Goal: Information Seeking & Learning: Understand process/instructions

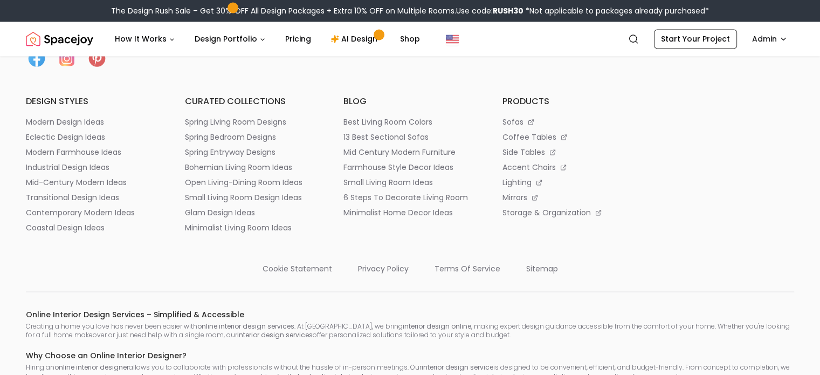
scroll to position [5755, 0]
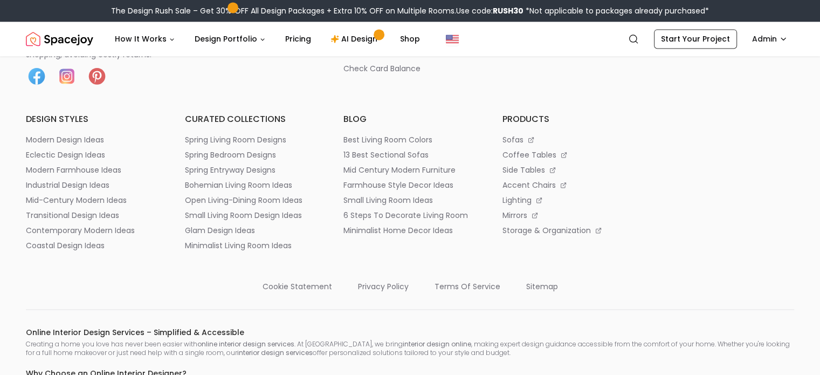
click at [532, 13] on p "refund policy" at bounding box center [528, 8] width 51 height 11
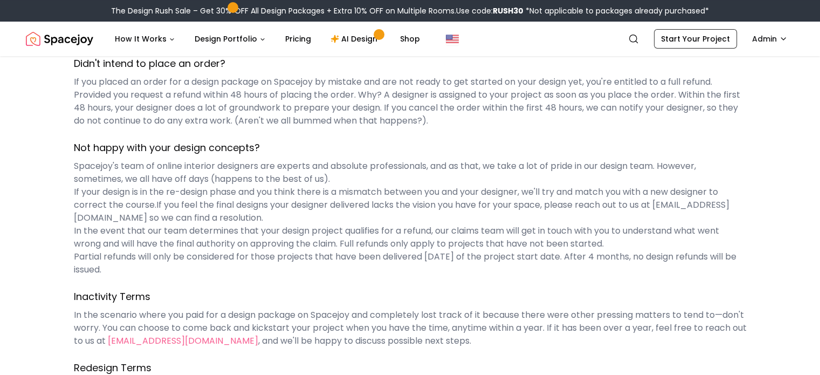
scroll to position [187, 0]
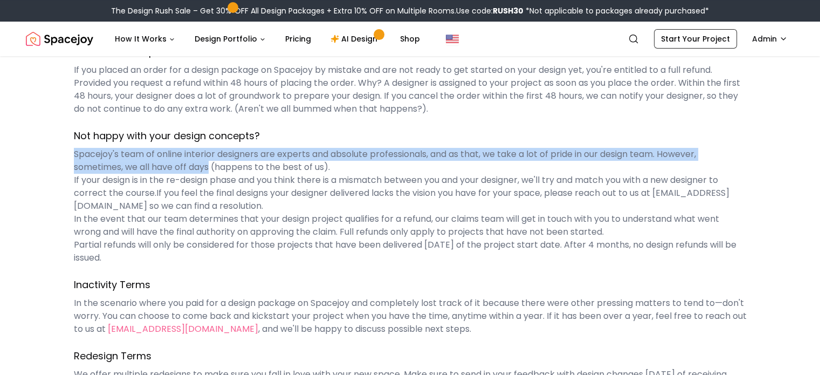
drag, startPoint x: 35, startPoint y: 155, endPoint x: 56, endPoint y: 167, distance: 24.6
click at [74, 167] on p "Spacejoy's team of online interior designers are experts and absolute professio…" at bounding box center [410, 206] width 673 height 116
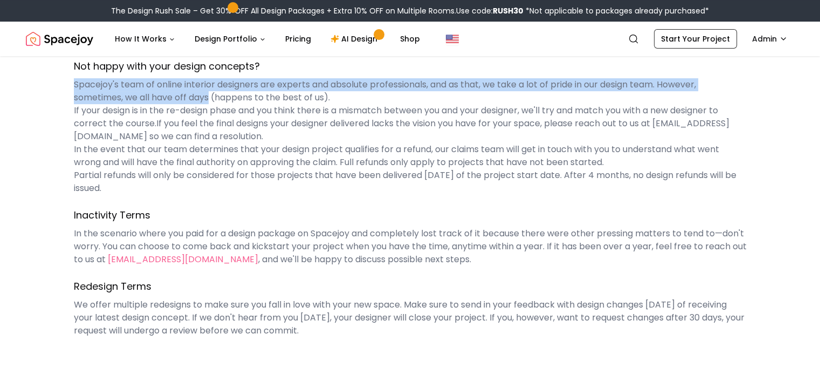
scroll to position [260, 0]
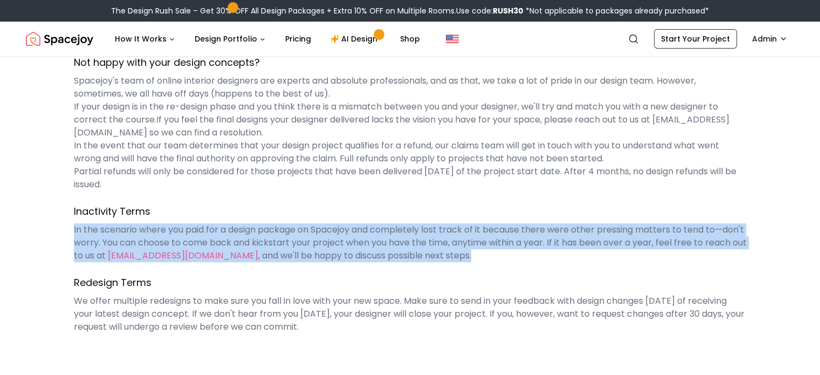
drag, startPoint x: 35, startPoint y: 204, endPoint x: 252, endPoint y: 232, distance: 219.6
click at [252, 232] on p "In the scenario where you paid for a design package on Spacejoy and completely …" at bounding box center [410, 242] width 673 height 39
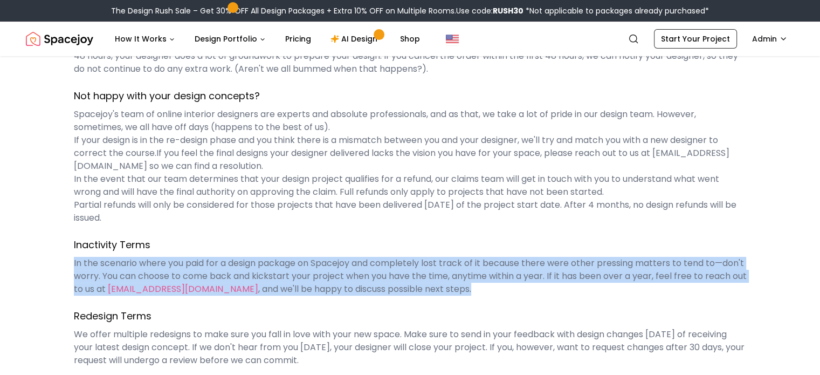
scroll to position [226, 0]
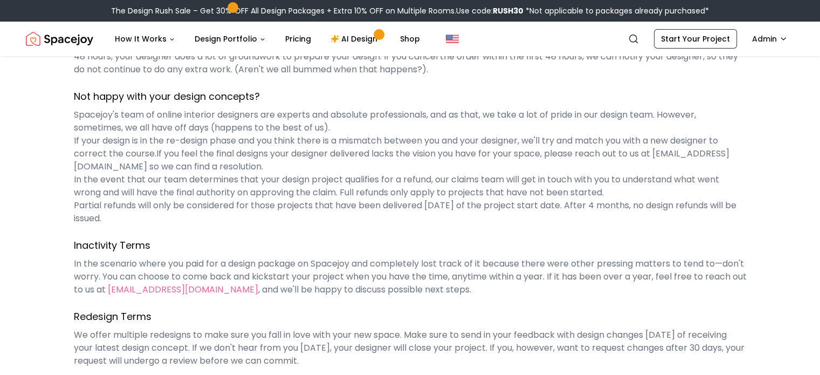
click at [74, 114] on p "Spacejoy's team of online interior designers are experts and absolute professio…" at bounding box center [410, 166] width 673 height 116
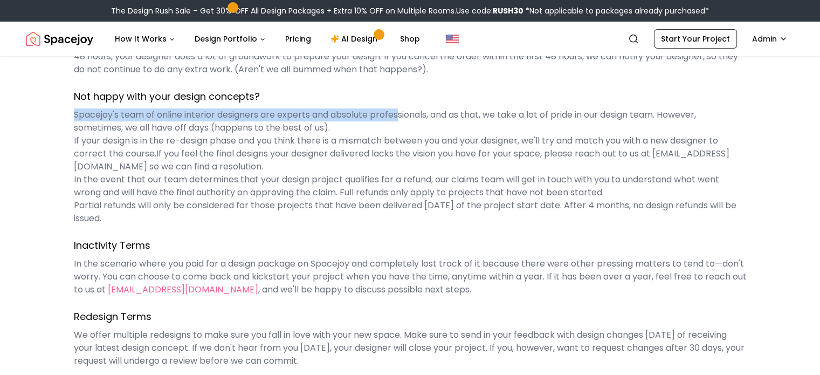
drag, startPoint x: 36, startPoint y: 114, endPoint x: 364, endPoint y: 119, distance: 328.0
click at [364, 119] on p "Spacejoy's team of online interior designers are experts and absolute professio…" at bounding box center [410, 166] width 673 height 116
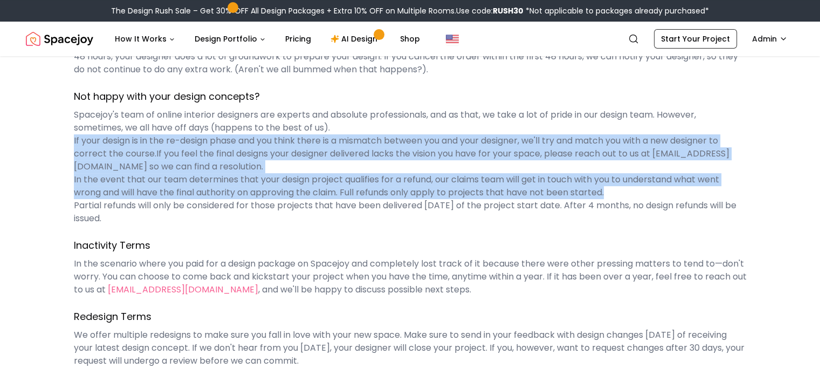
drag, startPoint x: 35, startPoint y: 140, endPoint x: 828, endPoint y: 176, distance: 794.2
drag, startPoint x: 36, startPoint y: 193, endPoint x: 782, endPoint y: 195, distance: 746.5
click at [747, 195] on p "Spacejoy's team of online interior designers are experts and absolute professio…" at bounding box center [410, 166] width 673 height 116
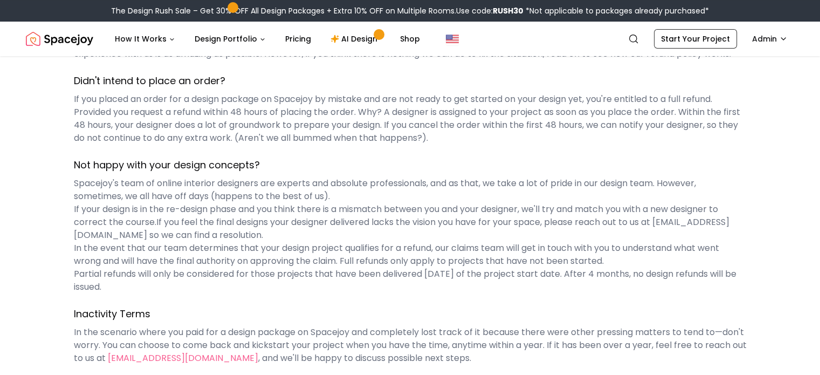
scroll to position [157, 0]
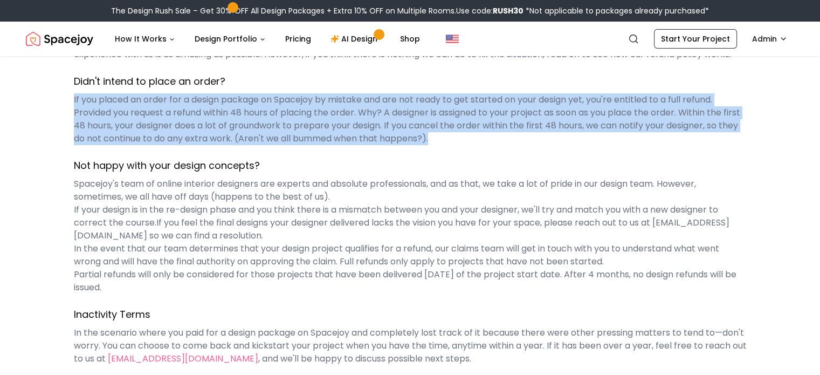
drag, startPoint x: 33, startPoint y: 99, endPoint x: 795, endPoint y: 135, distance: 762.4
click at [795, 135] on div "LAST UPDATED: [DATE] Spacejoy Refund Policy Hi There! Spacejoy is a small but d…" at bounding box center [410, 167] width 820 height 537
click at [704, 134] on p "If you placed an order for a design package on Spacejoy by mistake and are not …" at bounding box center [410, 119] width 673 height 52
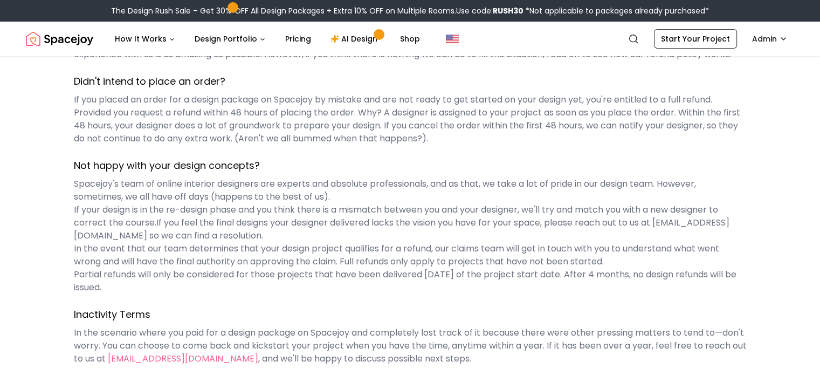
scroll to position [0, 0]
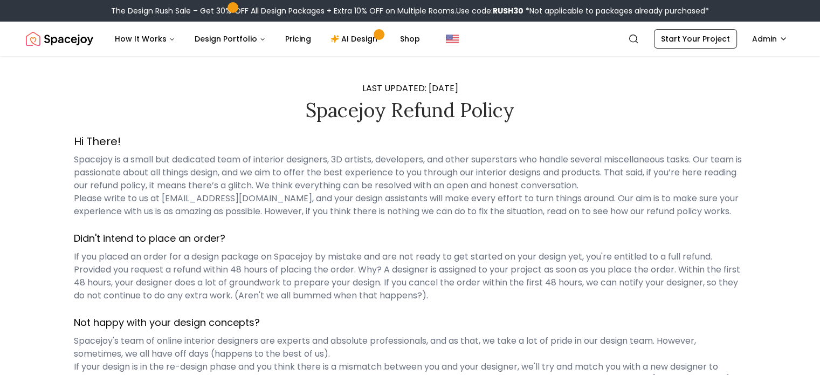
click at [84, 44] on img "Spacejoy" at bounding box center [59, 39] width 67 height 22
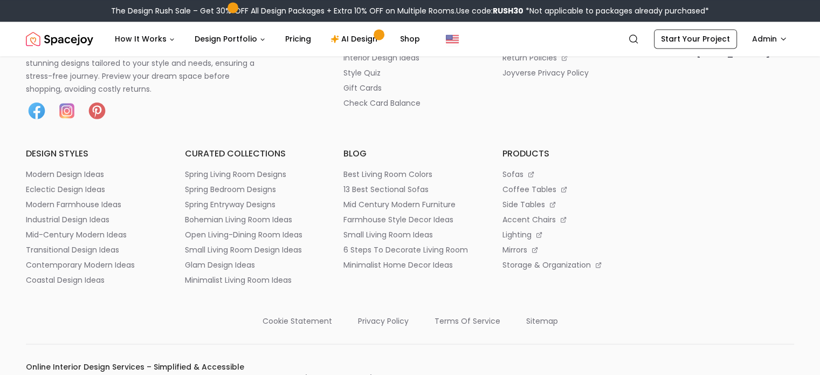
scroll to position [5672, 0]
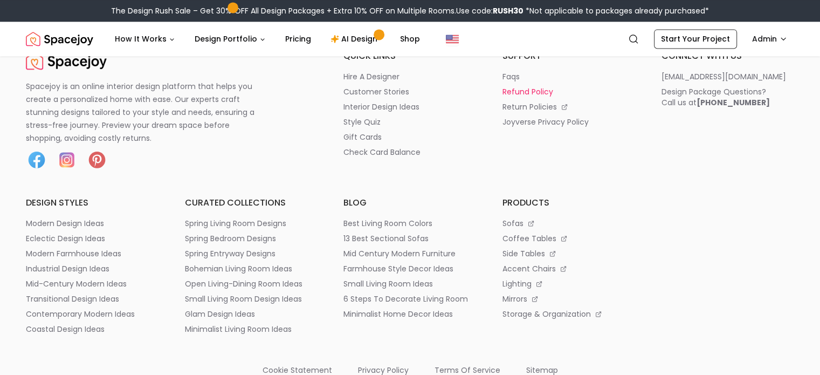
click at [525, 97] on p "refund policy" at bounding box center [528, 91] width 51 height 11
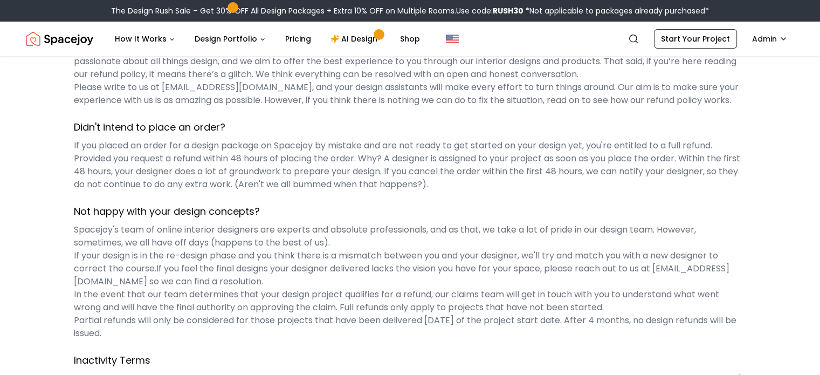
scroll to position [109, 0]
